Goal: Transaction & Acquisition: Purchase product/service

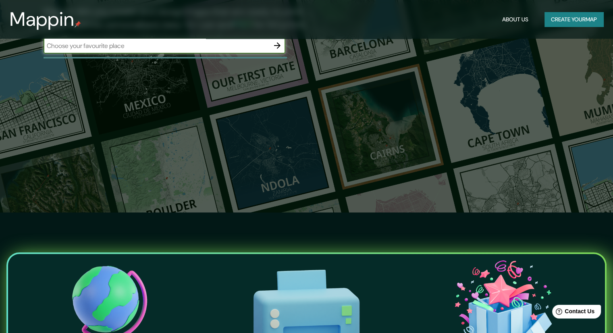
scroll to position [121, 0]
click at [137, 52] on div "​" at bounding box center [165, 45] width 242 height 16
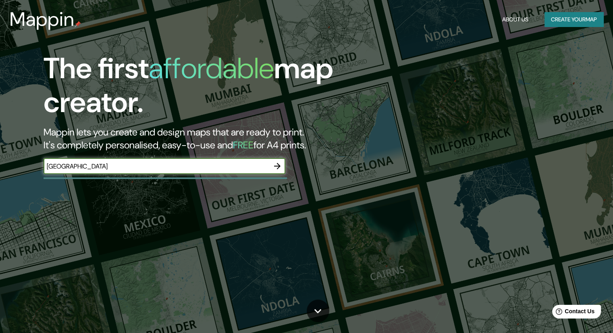
scroll to position [0, 0]
type input "[GEOGRAPHIC_DATA]"
click at [279, 166] on icon "button" at bounding box center [277, 166] width 6 height 6
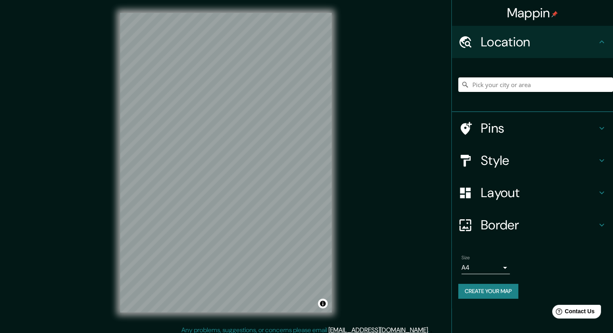
click at [0, 231] on div "Mappin Location Pins Style Layout Border Choose a border. Hint : you can make l…" at bounding box center [306, 169] width 613 height 338
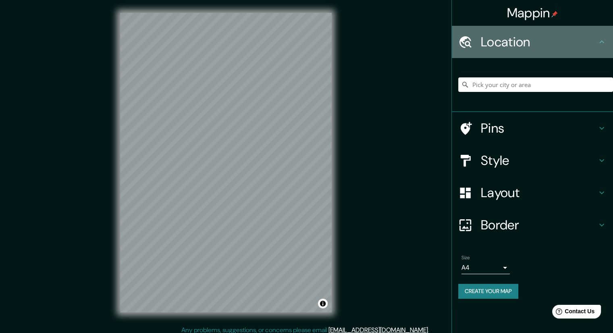
click at [603, 44] on icon at bounding box center [602, 42] width 10 height 10
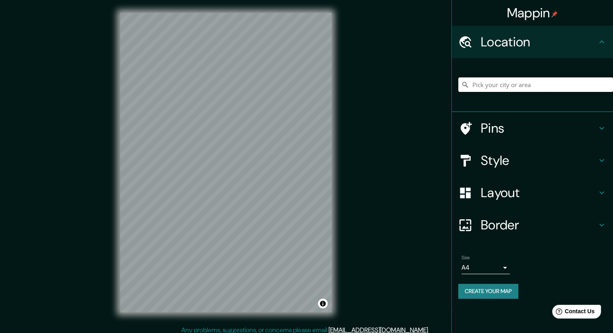
click at [522, 82] on input "Pick your city or area" at bounding box center [535, 84] width 155 height 15
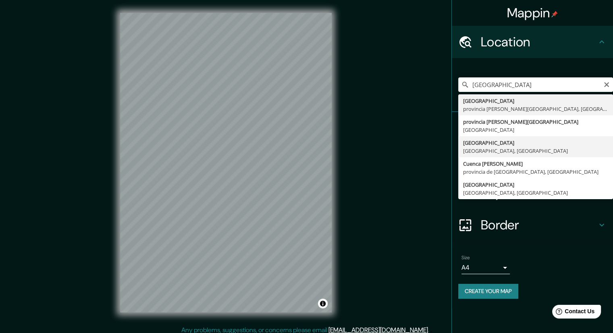
type input "[GEOGRAPHIC_DATA], [GEOGRAPHIC_DATA], [GEOGRAPHIC_DATA]"
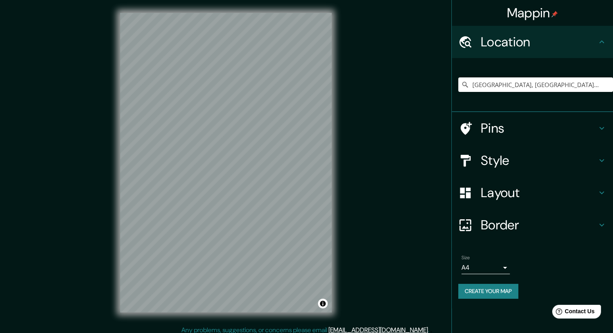
click at [343, 277] on div "© Mapbox © OpenStreetMap Improve this map" at bounding box center [225, 162] width 237 height 325
click at [524, 125] on h4 "Pins" at bounding box center [539, 128] width 116 height 16
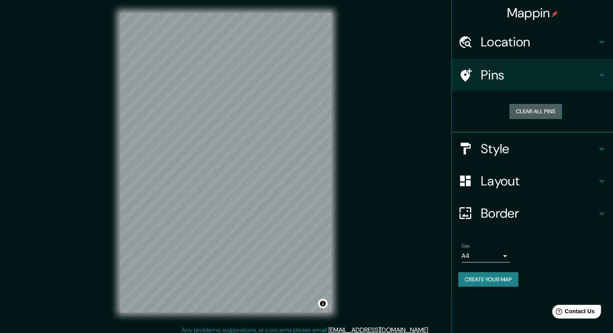
click at [536, 112] on button "Clear all pins" at bounding box center [535, 111] width 52 height 15
click at [521, 147] on h4 "Style" at bounding box center [539, 149] width 116 height 16
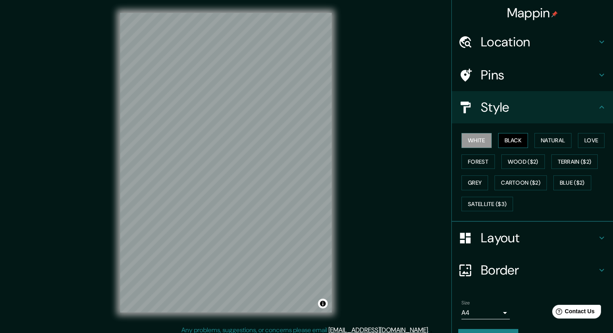
click at [514, 137] on button "Black" at bounding box center [513, 140] width 30 height 15
click at [561, 140] on button "Natural" at bounding box center [552, 140] width 37 height 15
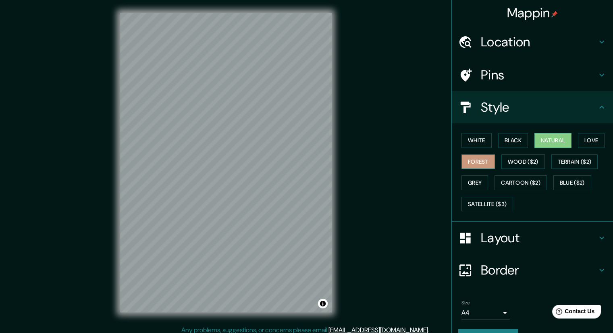
click at [472, 159] on button "Forest" at bounding box center [477, 161] width 33 height 15
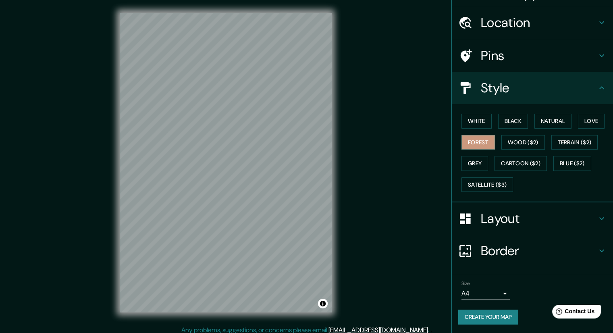
scroll to position [5, 0]
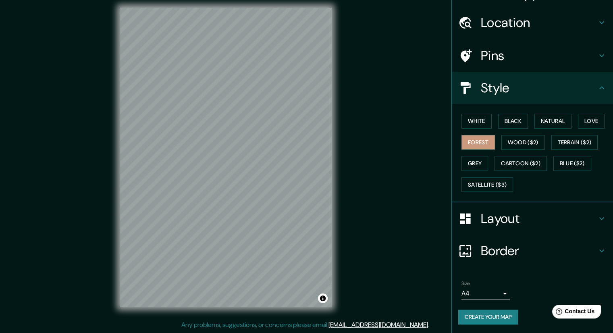
click at [508, 210] on h4 "Layout" at bounding box center [539, 218] width 116 height 16
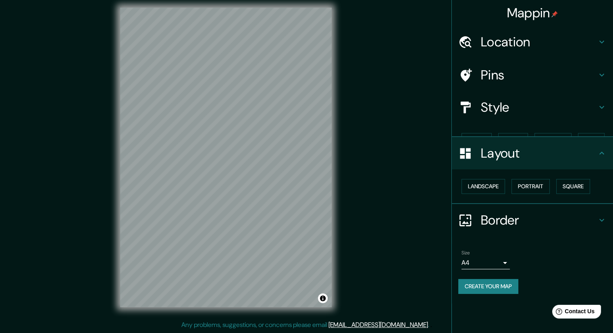
scroll to position [0, 0]
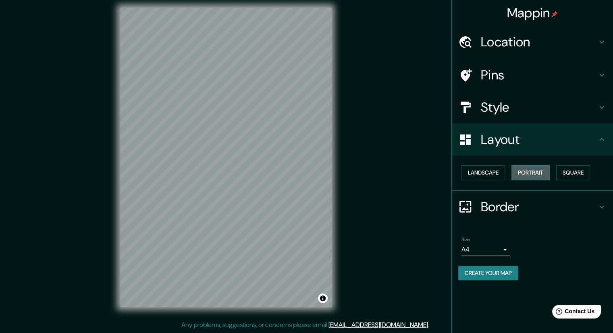
click at [539, 170] on button "Portrait" at bounding box center [530, 172] width 38 height 15
click at [494, 166] on button "Landscape" at bounding box center [483, 172] width 44 height 15
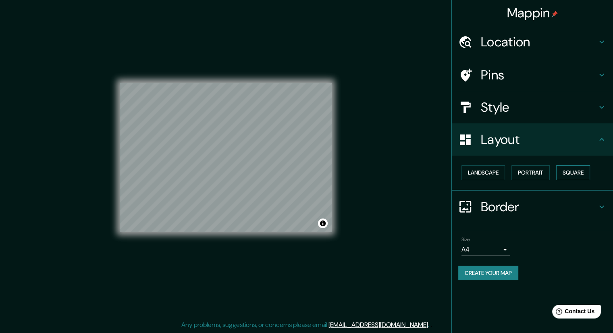
click at [566, 170] on button "Square" at bounding box center [573, 172] width 34 height 15
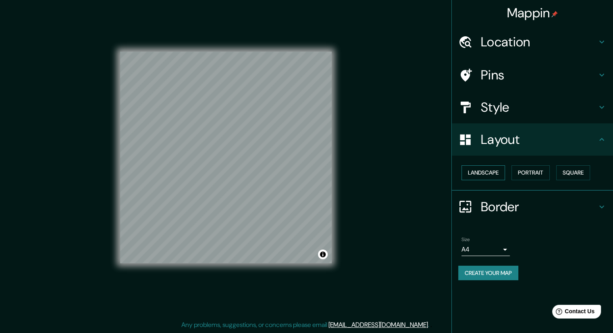
click at [486, 170] on button "Landscape" at bounding box center [483, 172] width 44 height 15
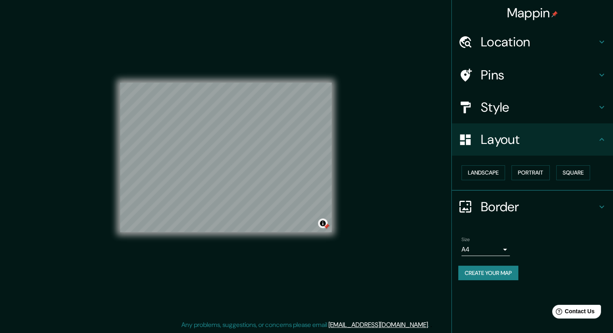
click at [324, 224] on div at bounding box center [326, 226] width 6 height 6
click at [298, 156] on div at bounding box center [296, 155] width 6 height 6
click at [499, 110] on h4 "Style" at bounding box center [539, 107] width 116 height 16
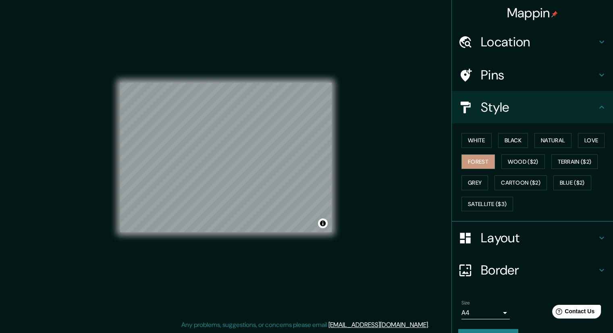
click at [499, 110] on h4 "Style" at bounding box center [539, 107] width 116 height 16
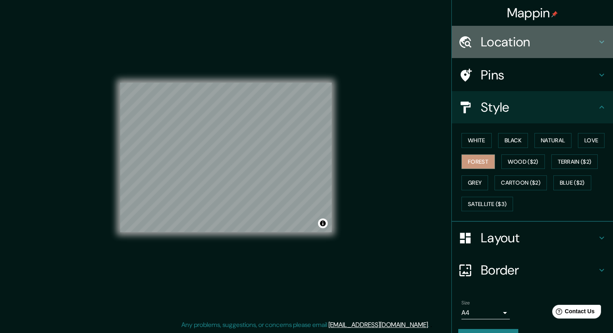
click at [527, 30] on div "Location" at bounding box center [532, 42] width 161 height 32
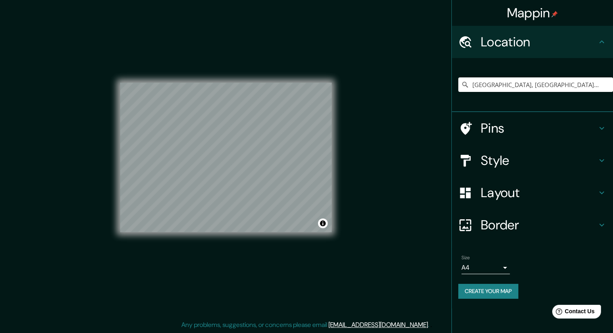
click at [527, 31] on div "Location" at bounding box center [532, 42] width 161 height 32
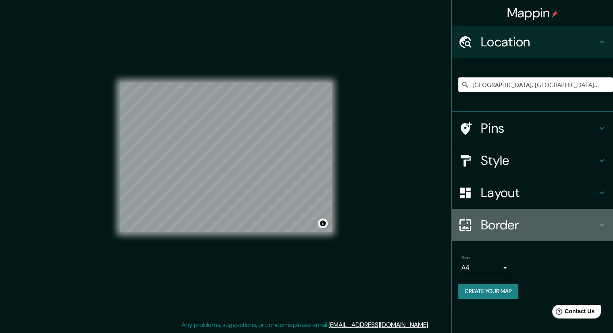
click at [499, 217] on h4 "Border" at bounding box center [539, 225] width 116 height 16
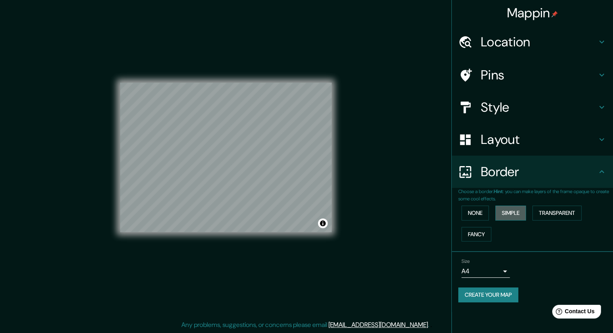
click at [514, 206] on button "Simple" at bounding box center [510, 212] width 31 height 15
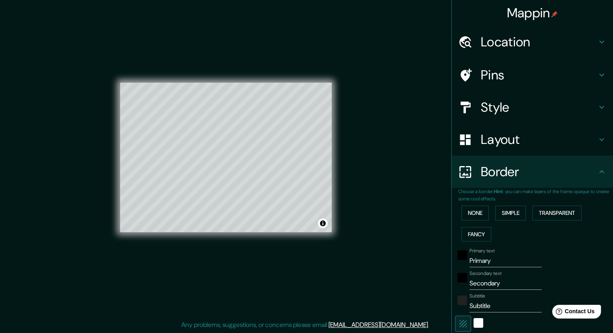
click at [485, 205] on div "None Simple Transparent Fancy" at bounding box center [535, 223] width 155 height 42
click at [477, 208] on button "None" at bounding box center [474, 212] width 27 height 15
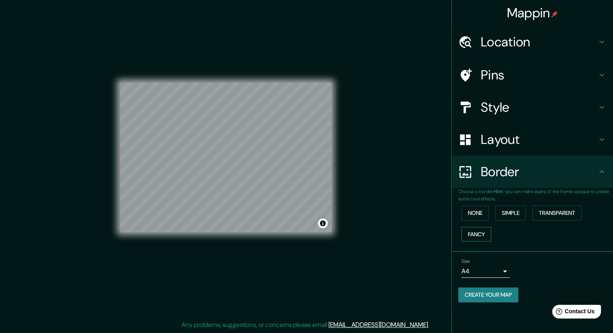
click at [472, 235] on button "Fancy" at bounding box center [476, 234] width 30 height 15
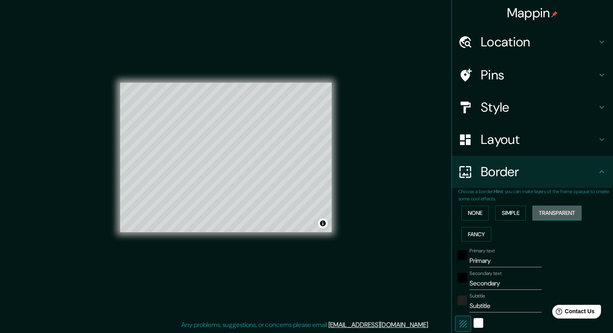
click at [554, 210] on button "Transparent" at bounding box center [556, 212] width 49 height 15
click at [472, 211] on button "None" at bounding box center [474, 212] width 27 height 15
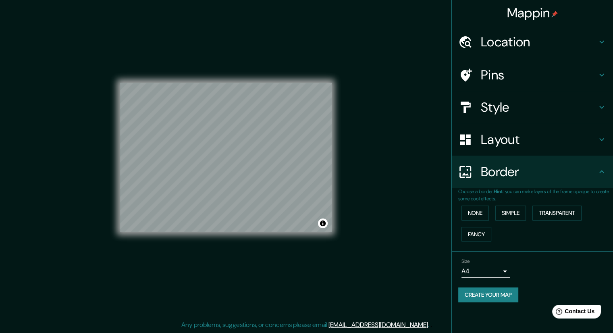
click at [499, 141] on h4 "Layout" at bounding box center [539, 139] width 116 height 16
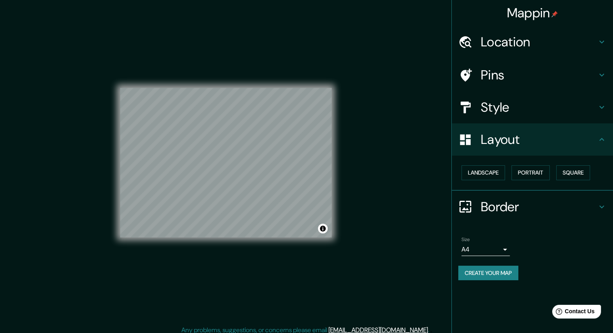
click at [495, 112] on h4 "Style" at bounding box center [539, 107] width 116 height 16
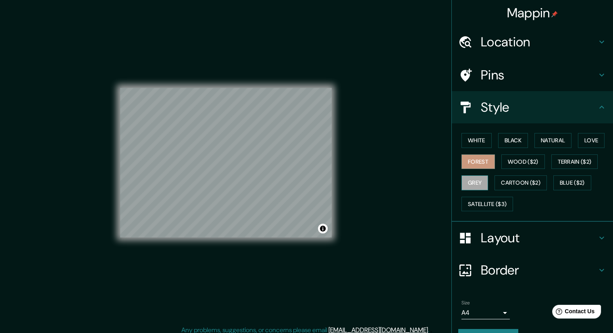
click at [475, 182] on button "Grey" at bounding box center [474, 182] width 27 height 15
click at [482, 201] on button "Satellite ($3)" at bounding box center [487, 204] width 52 height 15
click at [336, 218] on div "© Mapbox © OpenStreetMap Improve this map © Maxar" at bounding box center [225, 162] width 237 height 325
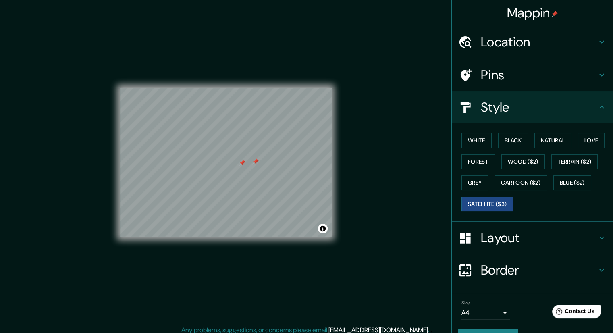
click at [241, 162] on div at bounding box center [242, 163] width 6 height 6
click at [515, 162] on button "Wood ($2)" at bounding box center [523, 161] width 44 height 15
click at [535, 161] on button "Wood ($2)" at bounding box center [523, 161] width 44 height 15
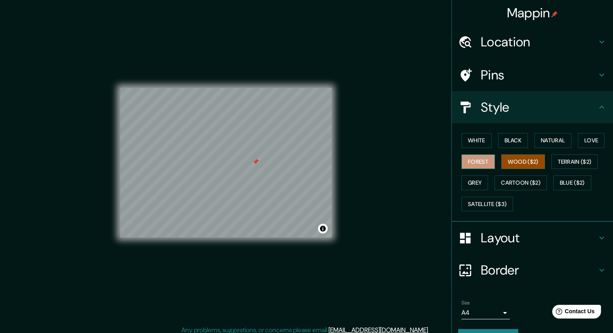
click at [469, 160] on button "Forest" at bounding box center [477, 161] width 33 height 15
click at [472, 181] on button "Grey" at bounding box center [474, 182] width 27 height 15
click at [468, 153] on div "White Black Natural Love Forest Wood ($2) Terrain ($2) Grey Cartoon ($2) Blue (…" at bounding box center [535, 172] width 155 height 85
click at [465, 157] on button "Forest" at bounding box center [477, 161] width 33 height 15
click at [382, 286] on div "Mappin Location [GEOGRAPHIC_DATA], [GEOGRAPHIC_DATA], [GEOGRAPHIC_DATA] Pins St…" at bounding box center [306, 169] width 613 height 338
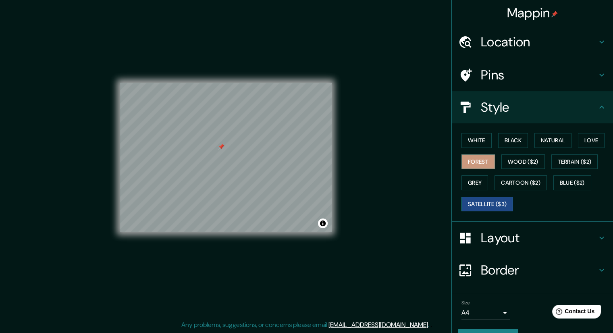
click at [488, 201] on button "Satellite ($3)" at bounding box center [487, 204] width 52 height 15
click at [472, 168] on button "Forest" at bounding box center [477, 161] width 33 height 15
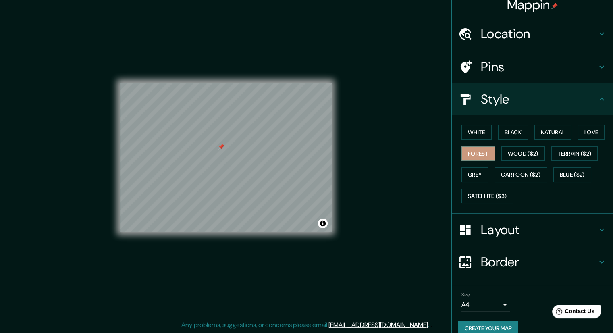
scroll to position [19, 0]
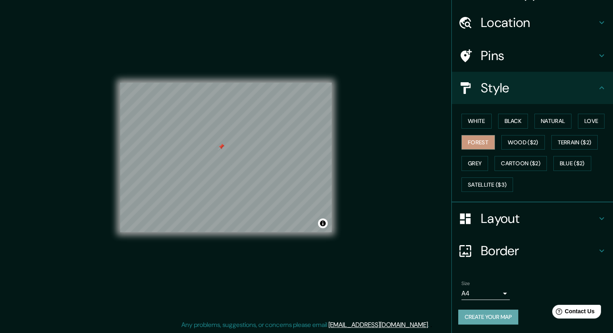
click at [501, 316] on button "Create your map" at bounding box center [488, 316] width 60 height 15
click at [501, 316] on div "Create your map" at bounding box center [532, 316] width 148 height 15
click at [474, 319] on button "Create your map" at bounding box center [488, 316] width 60 height 15
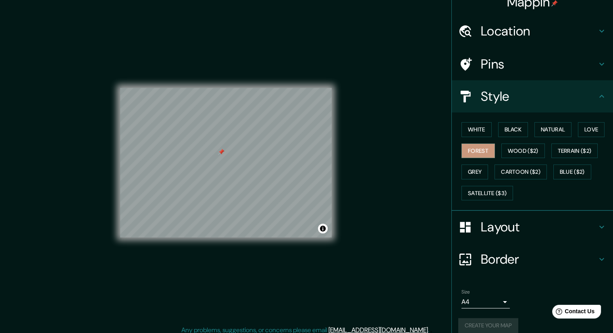
scroll to position [0, 0]
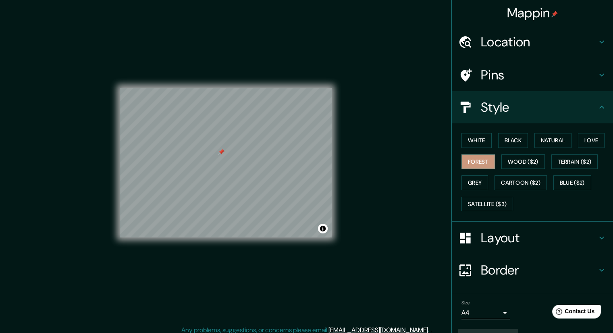
click at [360, 83] on div "Mappin Location [GEOGRAPHIC_DATA], [GEOGRAPHIC_DATA], [GEOGRAPHIC_DATA] Pins St…" at bounding box center [306, 169] width 613 height 338
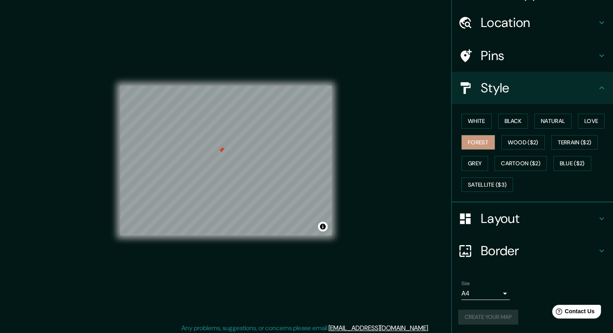
scroll to position [5, 0]
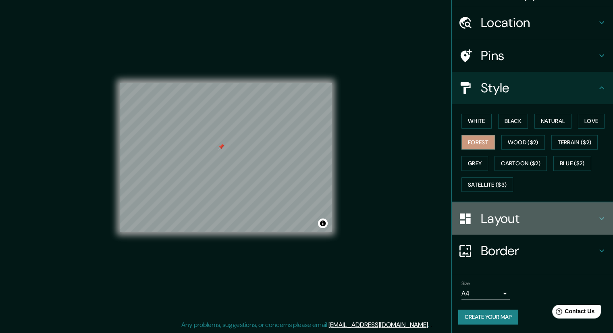
click at [571, 221] on h4 "Layout" at bounding box center [539, 218] width 116 height 16
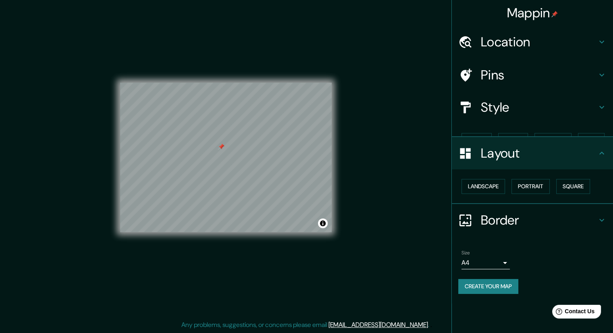
scroll to position [0, 0]
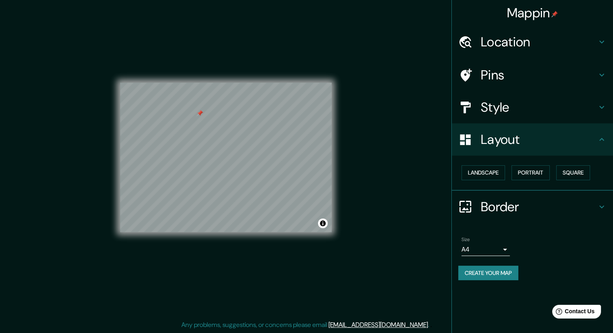
click at [71, 58] on div "Mappin Location [GEOGRAPHIC_DATA], [GEOGRAPHIC_DATA], [GEOGRAPHIC_DATA] Pins St…" at bounding box center [306, 164] width 613 height 338
